Goal: Task Accomplishment & Management: Use online tool/utility

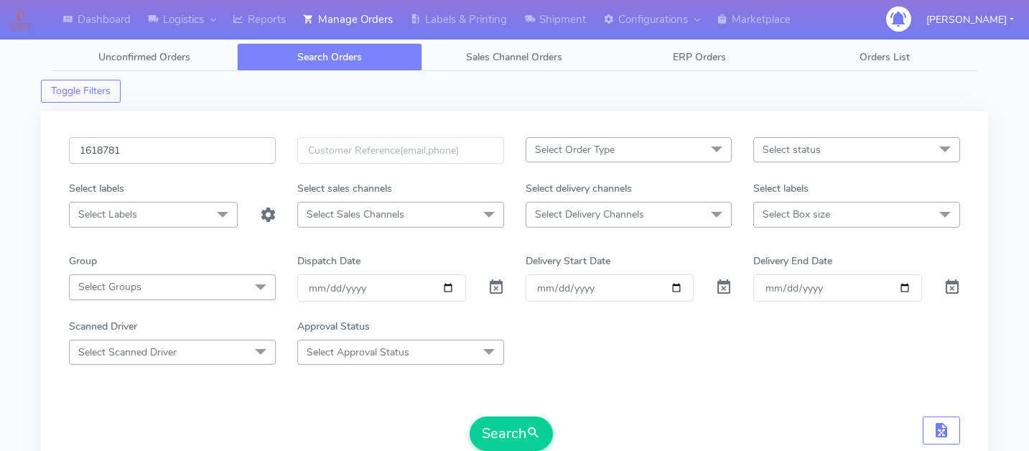
click at [152, 149] on input "1618781" at bounding box center [172, 150] width 207 height 27
type input "v"
paste input "1618869"
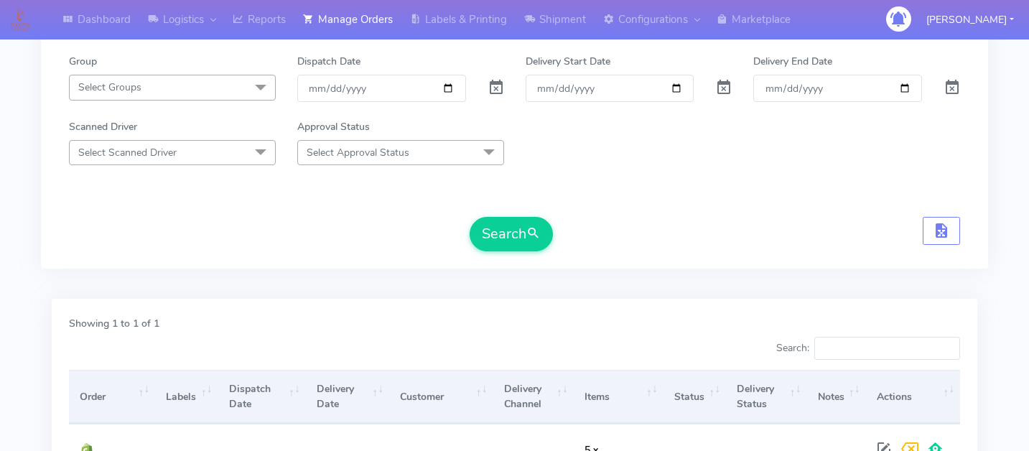
scroll to position [205, 0]
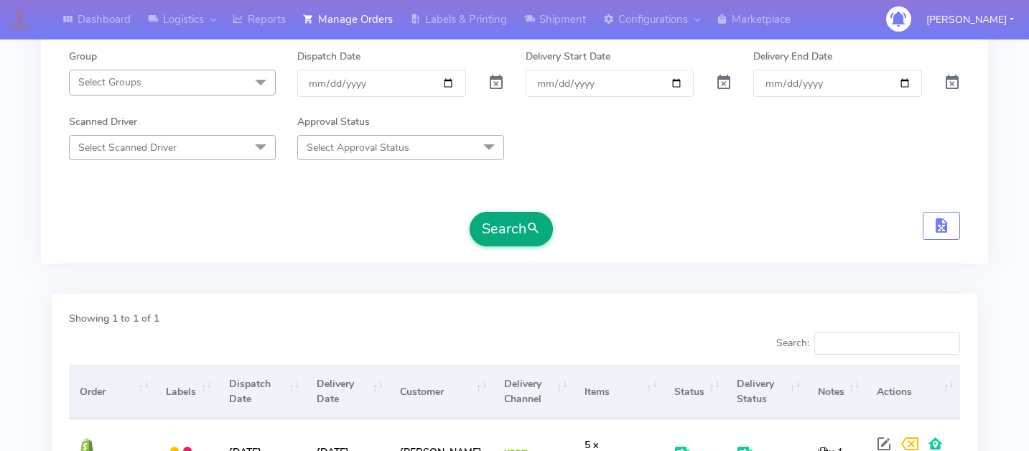
type input "1618869"
click at [481, 233] on button "Search" at bounding box center [511, 229] width 83 height 34
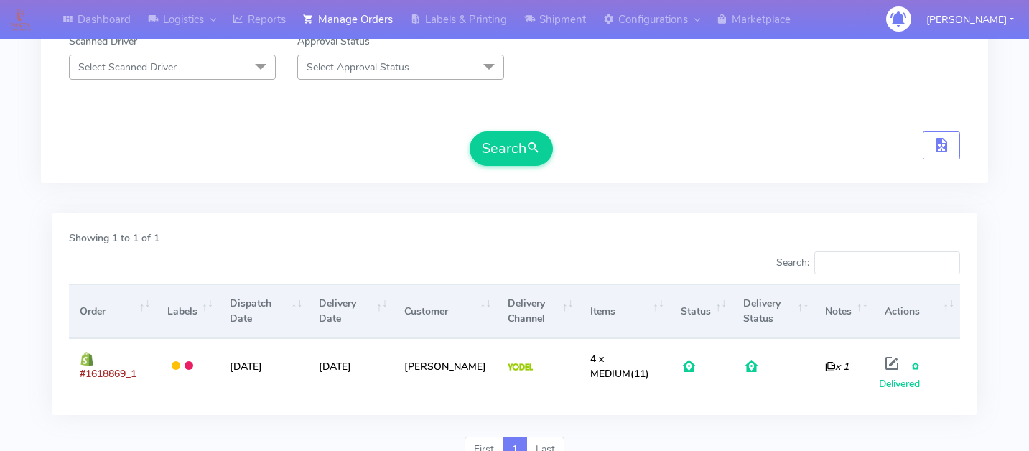
scroll to position [0, 0]
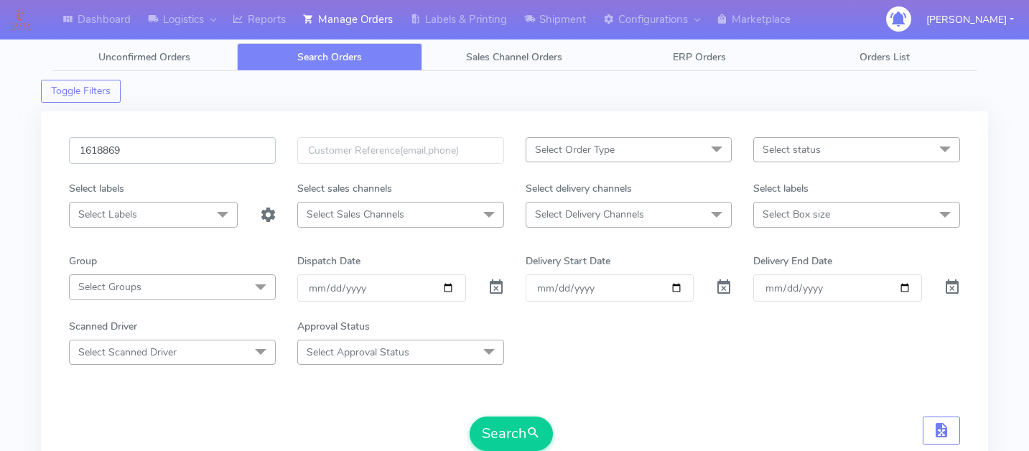
click at [162, 158] on input "1618869" at bounding box center [172, 150] width 207 height 27
paste input "1618261"
type input "1618261"
click at [507, 425] on button "Search" at bounding box center [511, 433] width 83 height 34
click at [192, 146] on input "1618261" at bounding box center [172, 150] width 207 height 27
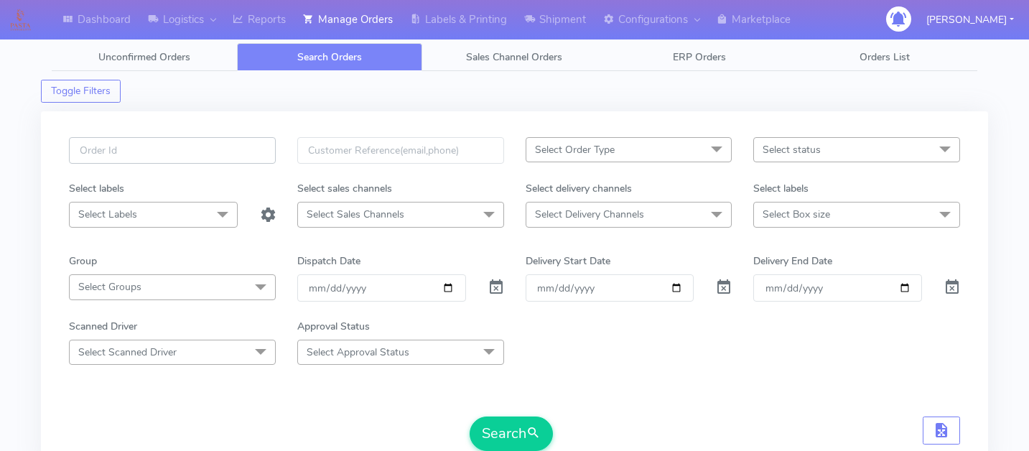
paste input "1620862"
type input "1620862"
click at [513, 440] on button "Search" at bounding box center [511, 433] width 83 height 34
click at [215, 152] on input "1620862" at bounding box center [172, 150] width 207 height 27
paste input "1620862"
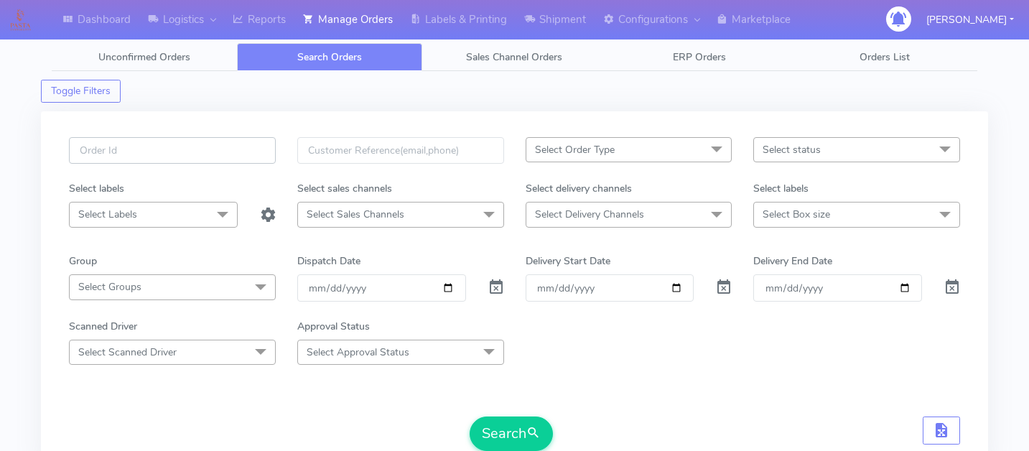
type input "1620862"
click at [512, 425] on button "Search" at bounding box center [511, 433] width 83 height 34
click at [140, 157] on input "1620862" at bounding box center [172, 150] width 207 height 27
paste input "1619288"
type input "1619288"
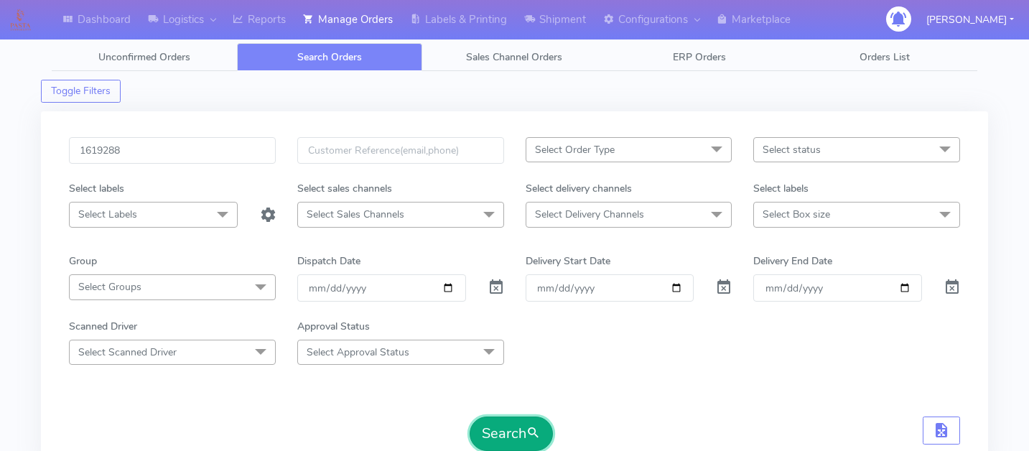
click at [520, 421] on button "Search" at bounding box center [511, 433] width 83 height 34
click at [177, 157] on input "1619288" at bounding box center [172, 150] width 207 height 27
paste input "1620181"
type input "1620181"
click at [519, 425] on button "Search" at bounding box center [511, 433] width 83 height 34
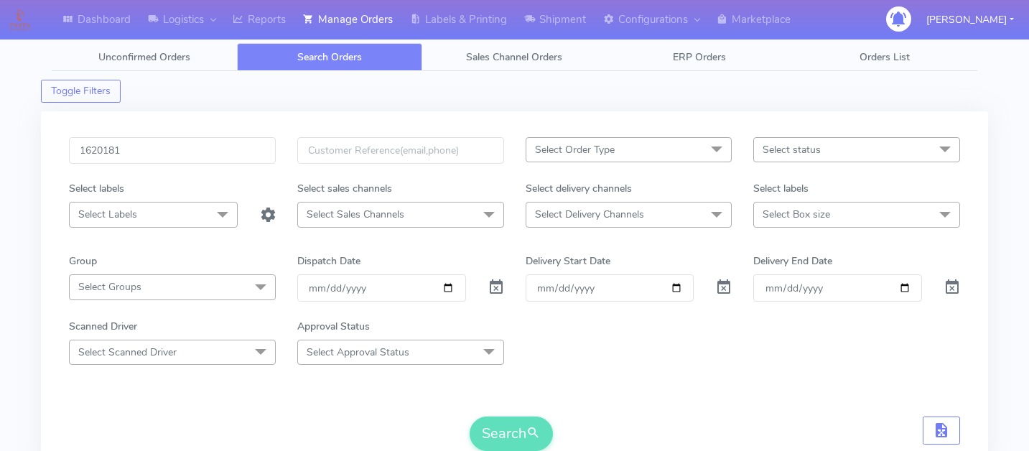
click at [701, 290] on div at bounding box center [610, 287] width 190 height 27
